Goal: Information Seeking & Learning: Find specific fact

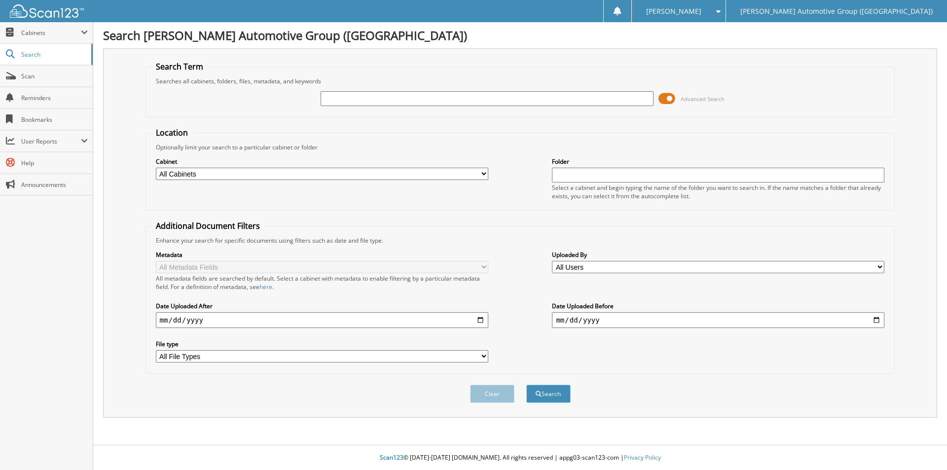
click at [338, 174] on select "All Cabinets ACCOUNTS PAYABLE ACCOUNTS RECEIVABLE COMM RECAP LCD CAR DEALS LCD …" at bounding box center [322, 174] width 332 height 12
select select "44175"
click at [156, 168] on select "All Cabinets ACCOUNTS PAYABLE ACCOUNTS RECEIVABLE COMM RECAP LCD CAR DEALS LCD …" at bounding box center [322, 174] width 332 height 12
click at [646, 176] on input "text" at bounding box center [718, 175] width 332 height 15
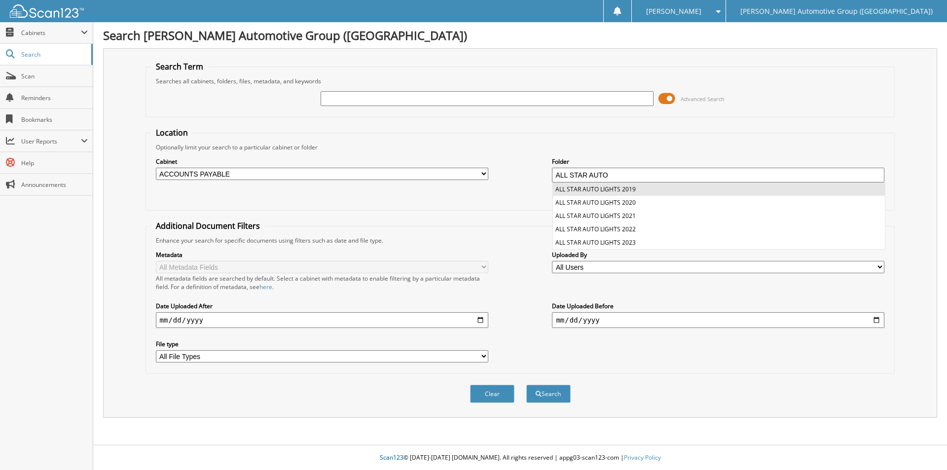
click at [637, 194] on li "ALL STAR AUTO LIGHTS 2019" at bounding box center [719, 189] width 332 height 13
type input "ALL STAR AUTO LIGHTS 2019"
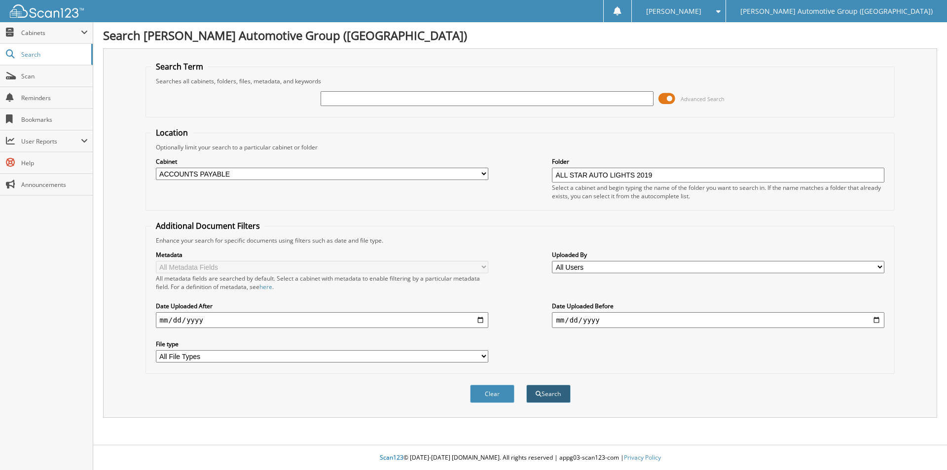
click at [551, 393] on button "Search" at bounding box center [548, 394] width 44 height 18
click at [507, 105] on input "text" at bounding box center [487, 98] width 332 height 15
click at [647, 177] on input "ALL STAR AUTO LIGHTS 2019" at bounding box center [718, 175] width 332 height 15
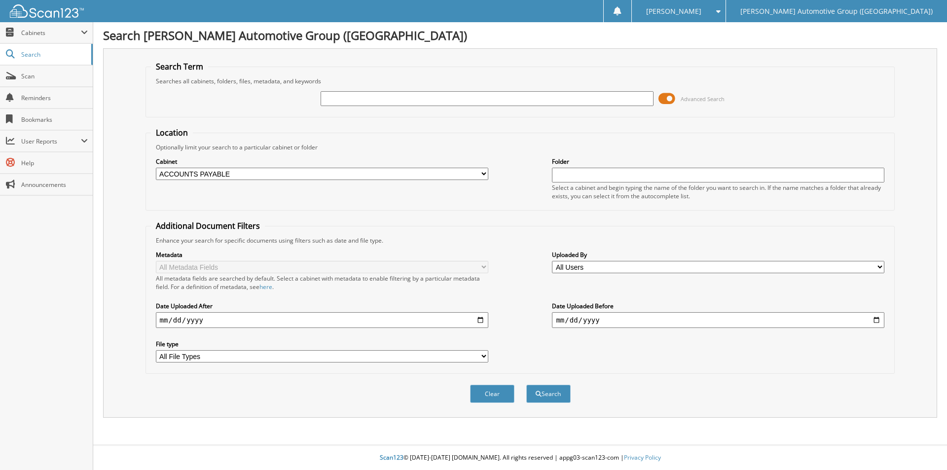
click at [469, 101] on input "text" at bounding box center [487, 98] width 332 height 15
paste input "ALL STAR AUTO LIGHTS 2019"
type input "ALL STAR AUTO LIGHTS 2019"
click at [545, 393] on button "Search" at bounding box center [548, 394] width 44 height 18
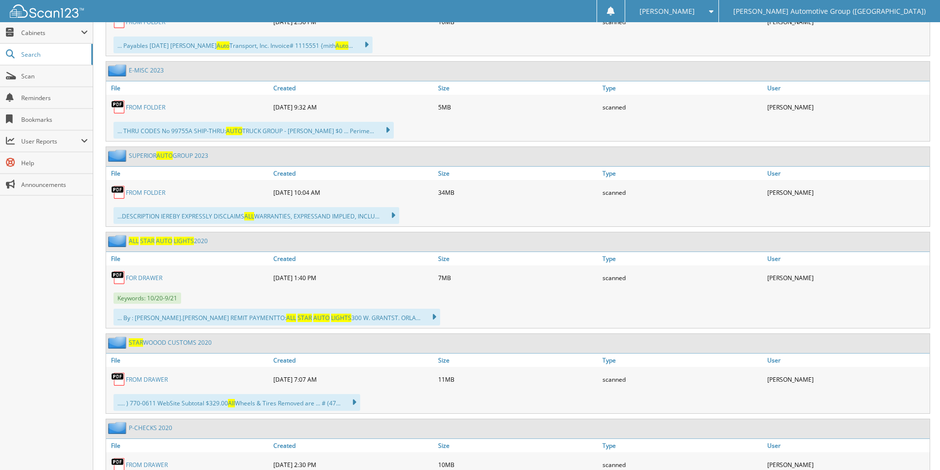
scroll to position [4538, 0]
